Goal: Information Seeking & Learning: Learn about a topic

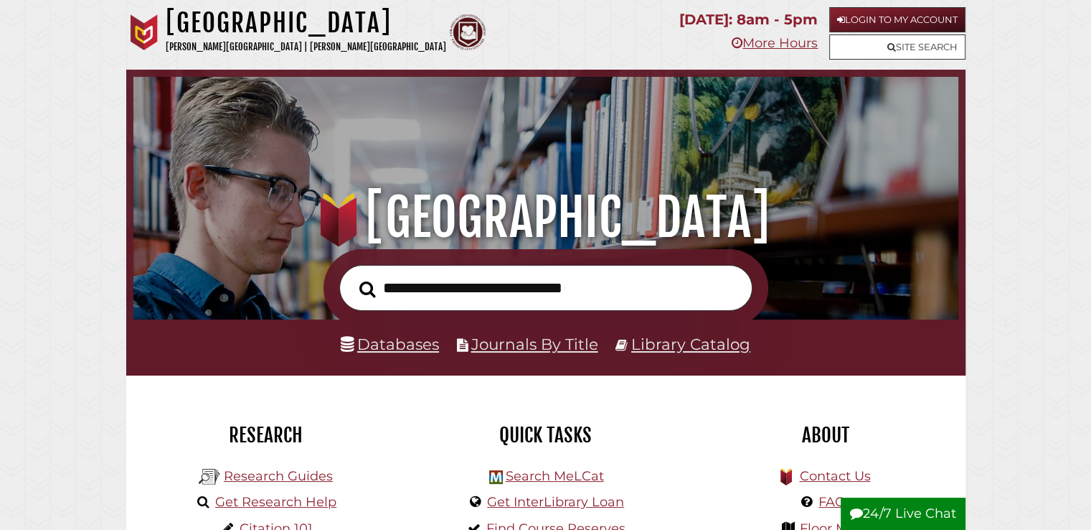
scroll to position [273, 818]
click at [422, 347] on link "Databases" at bounding box center [390, 343] width 98 height 19
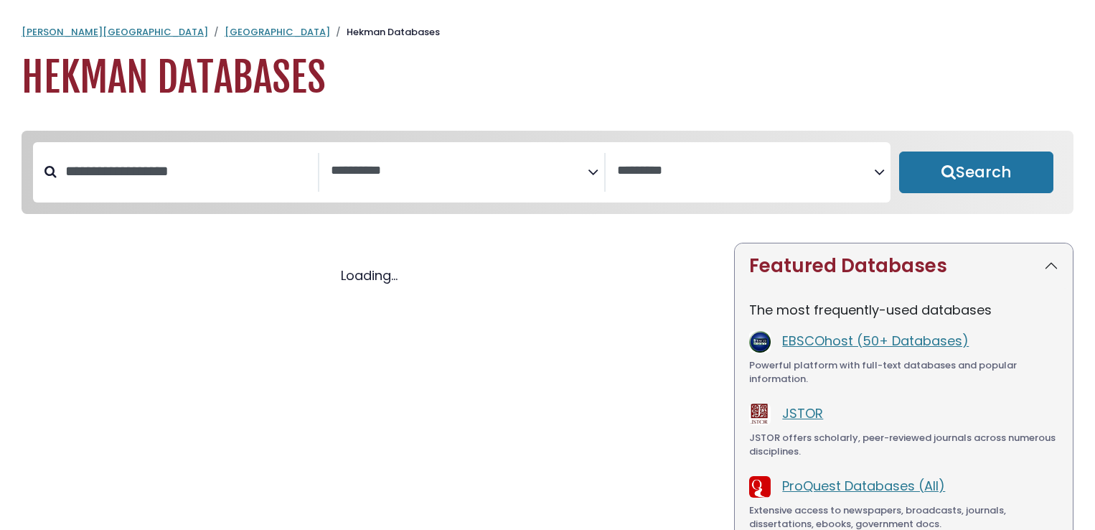
select select "Database Subject Filter"
select select "Database Vendors Filter"
select select "Database Subject Filter"
select select "Database Vendors Filter"
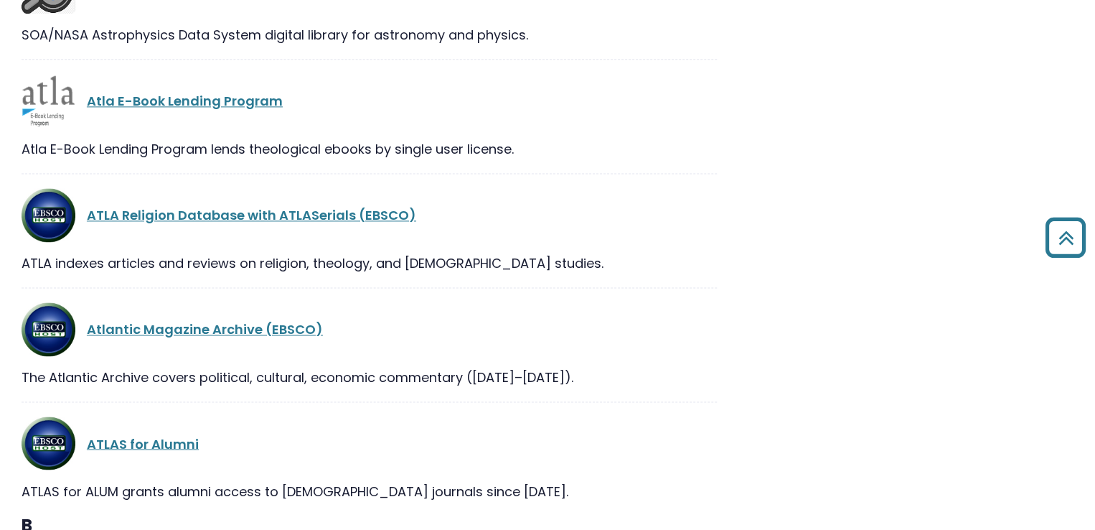
scroll to position [3663, 0]
click at [360, 216] on link "ATLA Religion Database with ATLASerials (EBSCO)" at bounding box center [251, 214] width 329 height 18
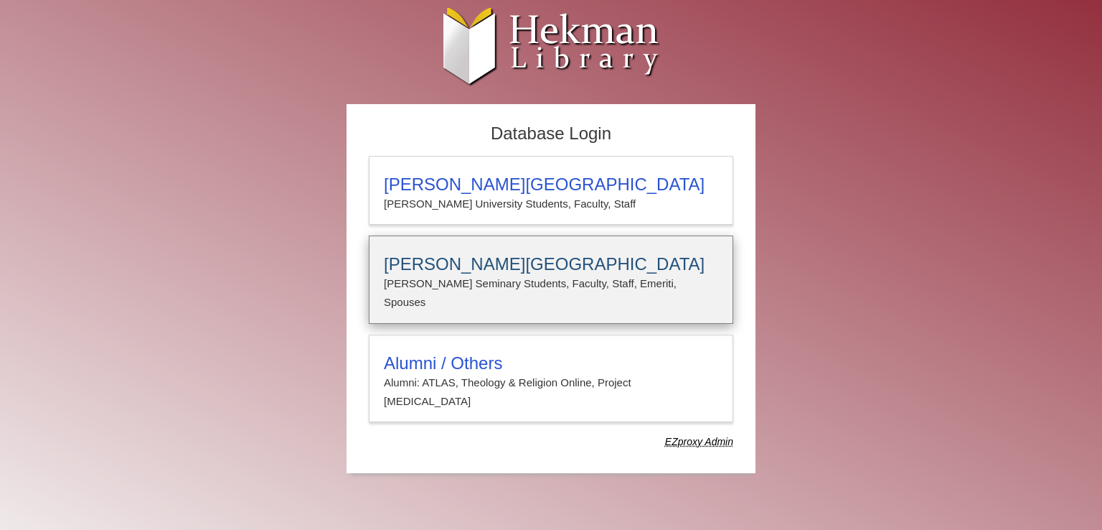
type input "**********"
click at [509, 258] on h3 "Calvin Theological Seminary" at bounding box center [551, 264] width 334 height 20
